Goal: Information Seeking & Learning: Learn about a topic

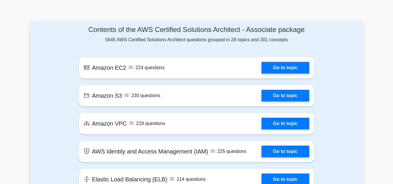
scroll to position [319, 0]
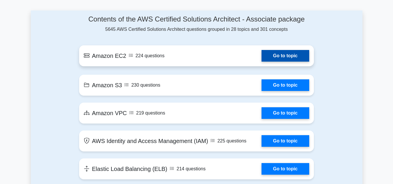
click at [296, 58] on link "Go to topic" at bounding box center [285, 56] width 48 height 12
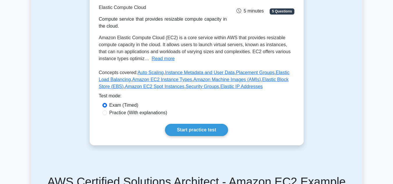
scroll to position [95, 0]
click at [105, 113] on input "Practice (With explanations)" at bounding box center [104, 112] width 5 height 5
radio input "true"
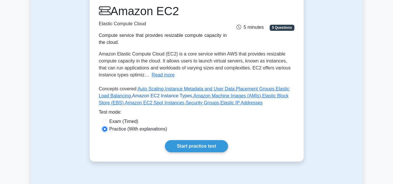
scroll to position [81, 0]
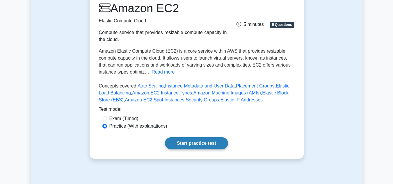
click at [190, 144] on link "Start practice test" at bounding box center [196, 143] width 63 height 12
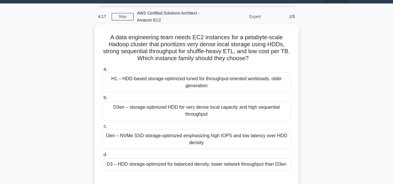
scroll to position [9, 0]
